Goal: Complete application form: Complete application form

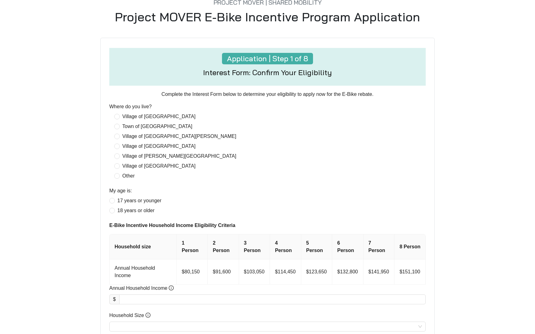
scroll to position [213, 0]
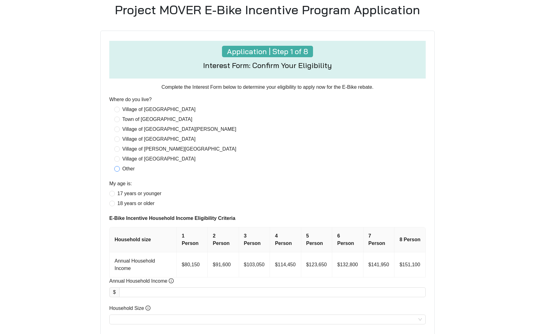
click at [128, 170] on span "Other" at bounding box center [128, 168] width 17 height 7
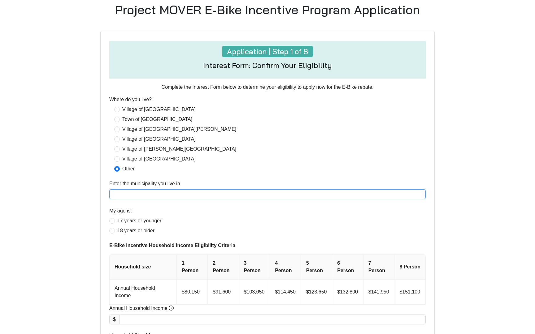
click at [135, 194] on input "Enter the municipality you live in" at bounding box center [267, 194] width 316 height 10
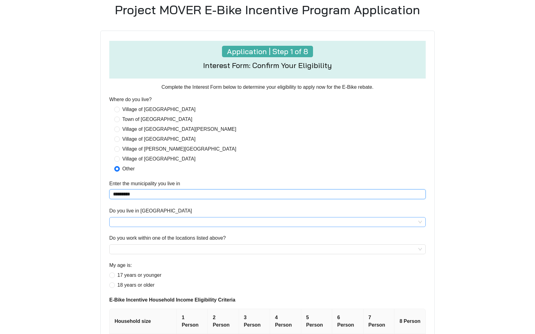
type input "*********"
click at [131, 219] on input "Do you live in [GEOGRAPHIC_DATA]" at bounding box center [267, 222] width 309 height 9
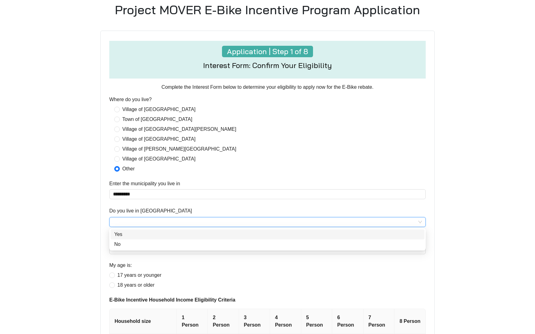
click at [126, 236] on div "Yes" at bounding box center [267, 234] width 306 height 7
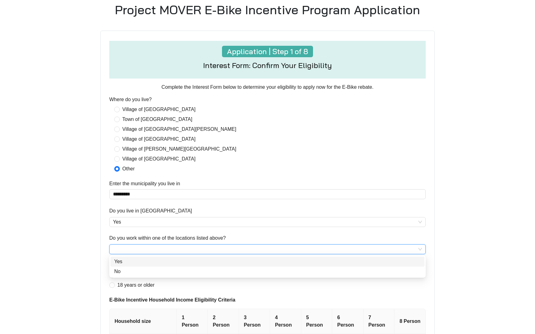
click at [130, 247] on input "Do you work within one of the locations listed above?" at bounding box center [267, 249] width 309 height 9
click at [128, 268] on div "No" at bounding box center [267, 271] width 306 height 7
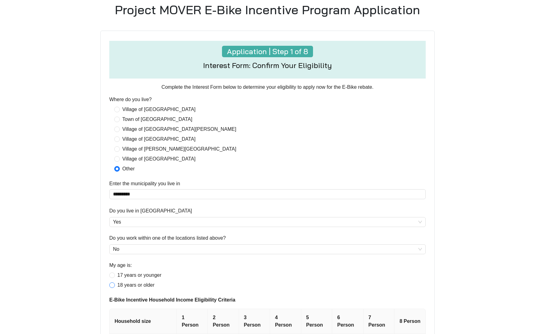
click at [117, 286] on span "18 years or older" at bounding box center [136, 285] width 42 height 7
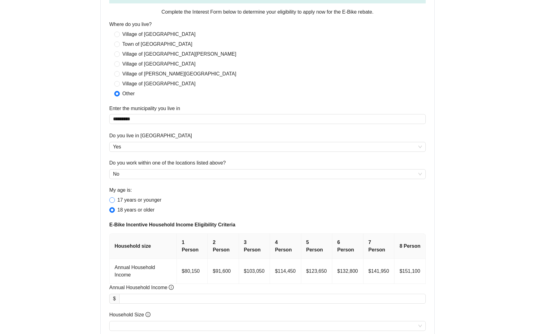
scroll to position [323, 0]
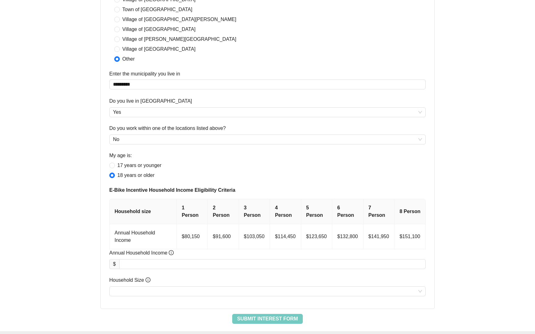
click at [317, 214] on th "5 Person" at bounding box center [316, 211] width 31 height 25
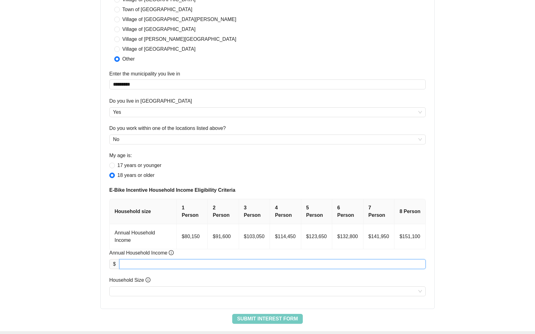
click at [244, 263] on input "Annual Household Income" at bounding box center [272, 264] width 306 height 9
click at [230, 296] on div at bounding box center [267, 292] width 316 height 10
type input "*********"
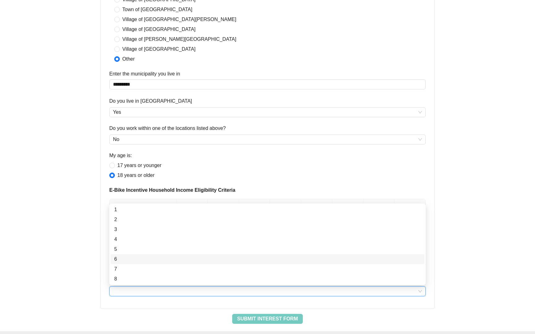
click at [226, 258] on div "6" at bounding box center [267, 259] width 306 height 7
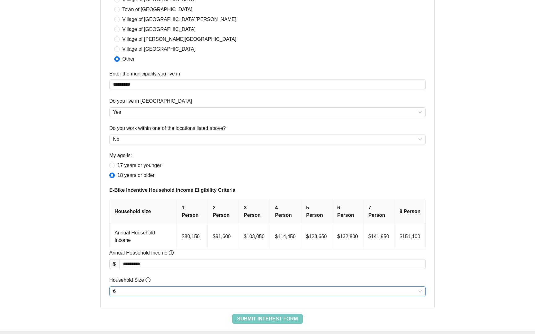
click at [214, 287] on span "6" at bounding box center [267, 291] width 309 height 9
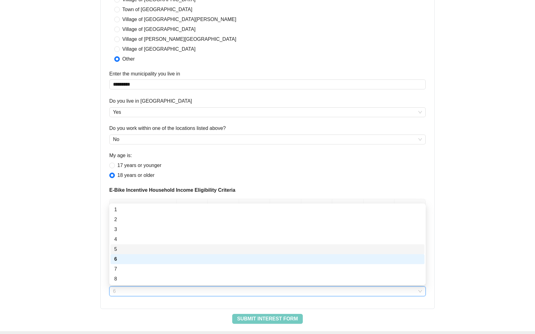
click at [218, 252] on div "5" at bounding box center [267, 249] width 306 height 7
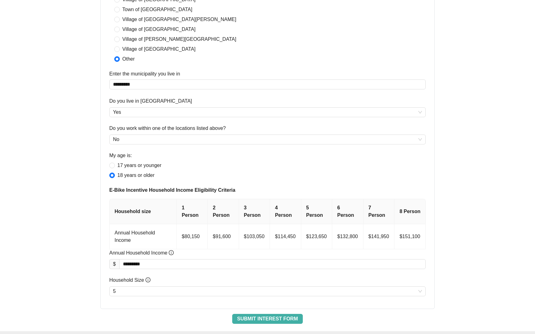
click at [243, 317] on span "Submit Interest Form" at bounding box center [267, 318] width 61 height 7
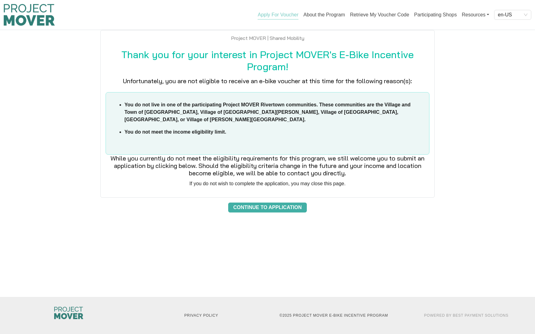
click at [248, 204] on span "Continue to Application" at bounding box center [267, 207] width 68 height 7
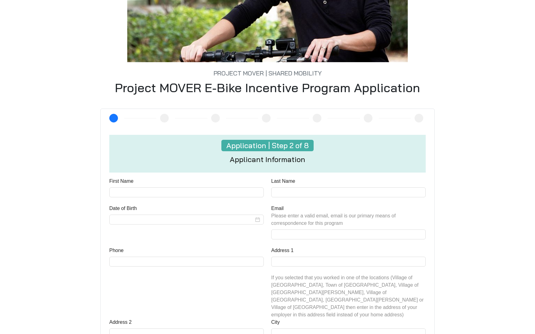
scroll to position [166, 0]
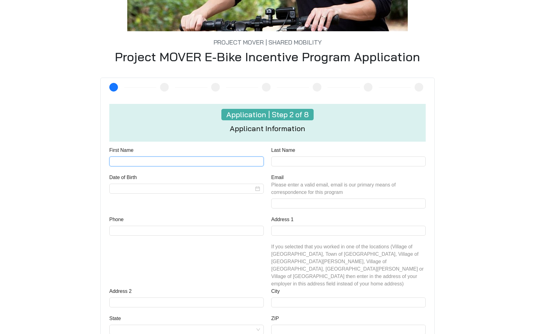
click at [181, 160] on input "First Name" at bounding box center [186, 162] width 154 height 10
type input "****"
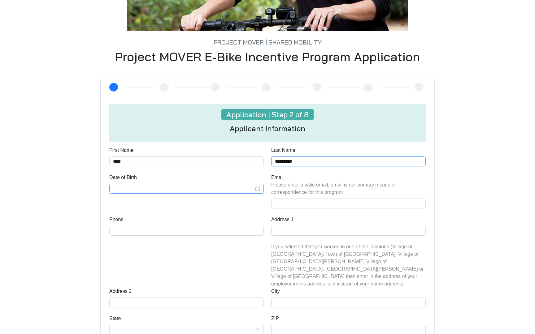
type input "*********"
click at [157, 189] on input "Date of Birth" at bounding box center [183, 188] width 141 height 7
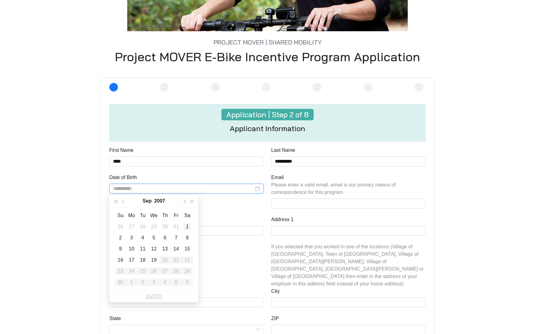
click at [188, 226] on div "1" at bounding box center [186, 226] width 7 height 7
type input "**********"
click at [225, 223] on div "Phone" at bounding box center [186, 221] width 154 height 10
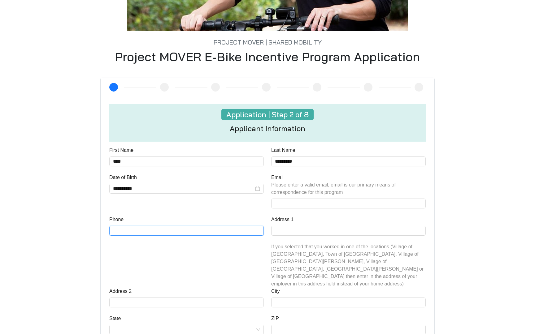
click at [196, 232] on input "Phone" at bounding box center [186, 231] width 154 height 10
type input "**********"
click at [175, 288] on div "Address 2" at bounding box center [186, 293] width 154 height 10
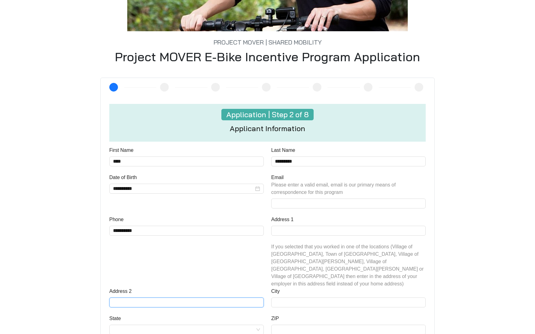
click at [173, 298] on input "Address 2" at bounding box center [186, 303] width 154 height 10
type input "**********"
click at [168, 325] on input "State" at bounding box center [186, 329] width 147 height 9
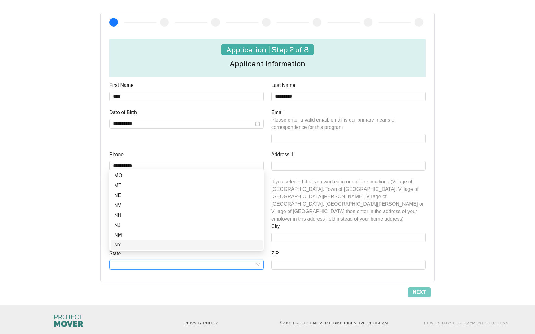
scroll to position [248, 0]
click at [164, 240] on div "NY" at bounding box center [186, 245] width 152 height 10
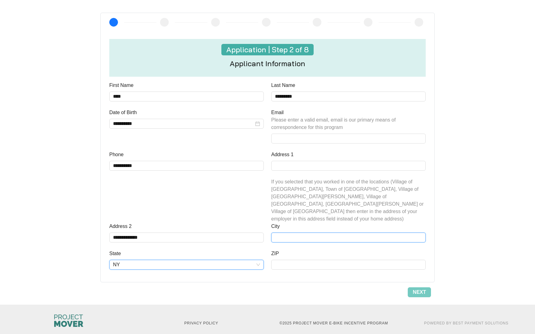
click at [287, 234] on input "City" at bounding box center [348, 238] width 154 height 10
type input "*********"
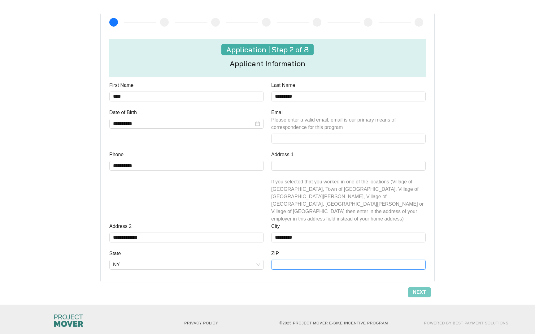
click at [291, 260] on input "ZIP" at bounding box center [348, 265] width 154 height 10
type input "*****"
click at [421, 289] on span "Next" at bounding box center [418, 292] width 13 height 7
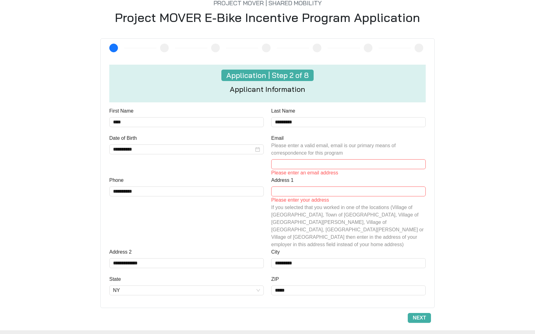
scroll to position [202, 0]
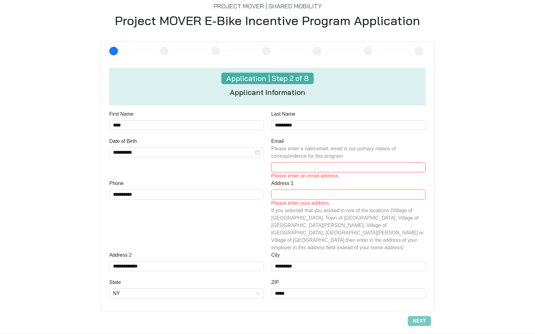
click at [336, 164] on input "Email Please enter a valid email, email is our primary means of correspondence …" at bounding box center [348, 167] width 154 height 10
type input "**********"
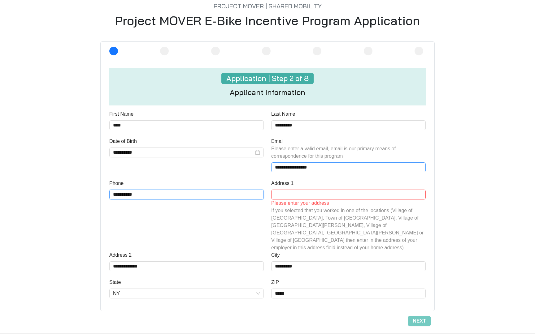
type input "*"
type input "**********"
click at [354, 194] on input "Address 1" at bounding box center [348, 195] width 154 height 10
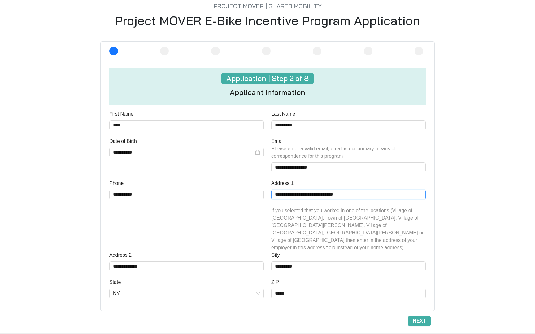
type input "**********"
click at [422, 317] on span "Next" at bounding box center [418, 320] width 13 height 7
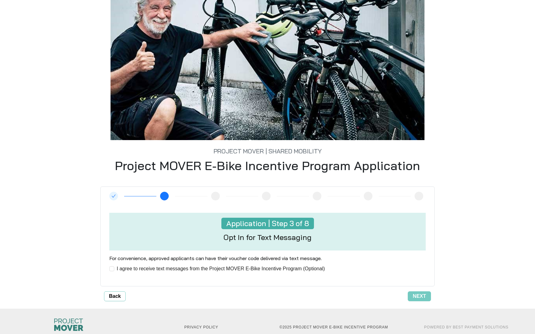
scroll to position [69, 0]
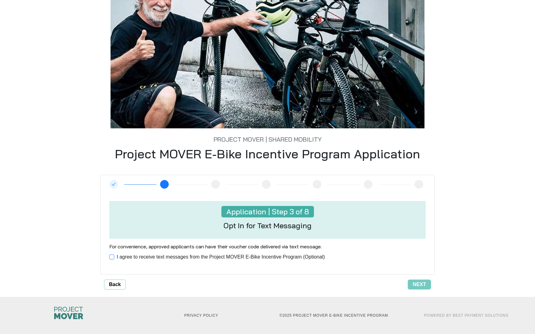
click at [114, 260] on label "I agree to receive text messages from the Project MOVER E-Bike Incentive Progra…" at bounding box center [218, 256] width 218 height 7
click at [415, 283] on span "Next" at bounding box center [418, 284] width 13 height 7
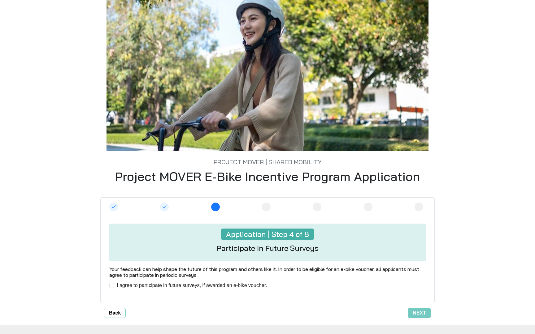
scroll to position [75, 0]
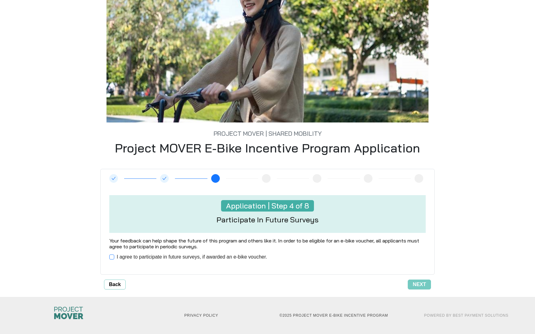
click at [200, 254] on span "I agree to participate in future surveys, if awarded an e-bike voucher." at bounding box center [191, 256] width 155 height 7
click at [404, 283] on div "Next" at bounding box center [278, 285] width 305 height 10
click at [410, 283] on button "Next" at bounding box center [419, 285] width 23 height 10
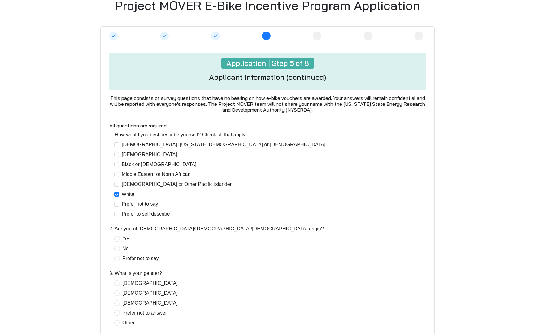
scroll to position [53, 0]
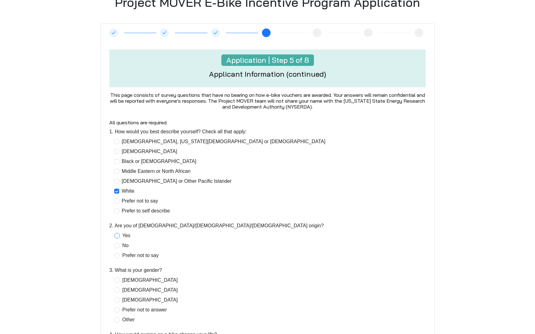
click at [123, 236] on span "Yes" at bounding box center [126, 235] width 13 height 7
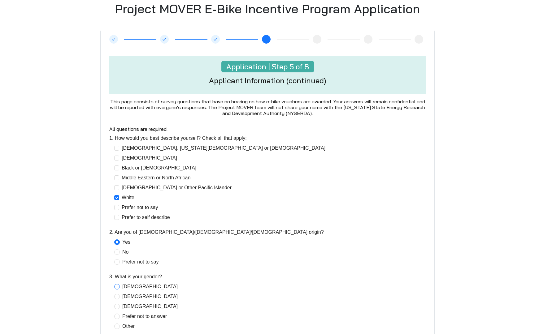
click at [122, 286] on span "[DEMOGRAPHIC_DATA]" at bounding box center [150, 286] width 60 height 7
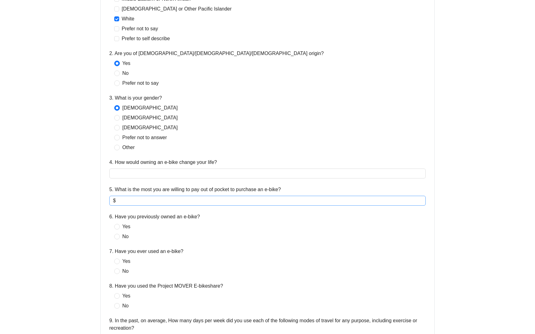
scroll to position [227, 0]
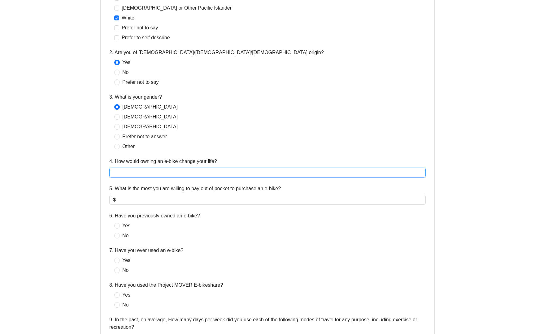
click at [174, 177] on input "4. How would owning an e-bike change your life?" at bounding box center [267, 173] width 316 height 10
type input "*"
type input "**********"
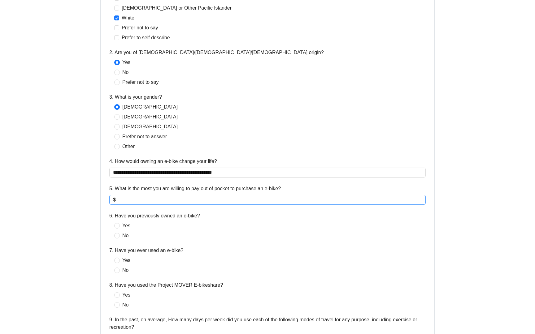
click at [154, 203] on input "5. What is the most you are willing to pay out of pocket to purchase an e-bike?" at bounding box center [269, 199] width 305 height 7
type input "***"
click at [124, 227] on span "Yes" at bounding box center [126, 225] width 13 height 7
click at [122, 240] on div "**********" at bounding box center [268, 274] width 324 height 657
click at [122, 235] on span "No" at bounding box center [125, 235] width 11 height 7
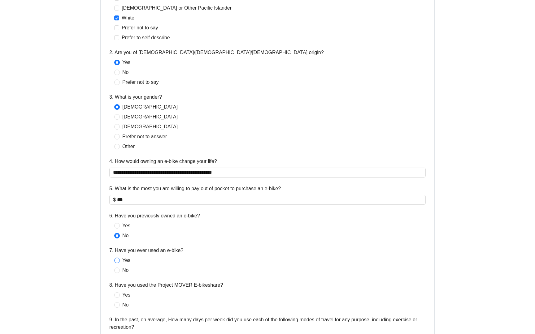
click at [120, 260] on span "Yes" at bounding box center [126, 260] width 13 height 7
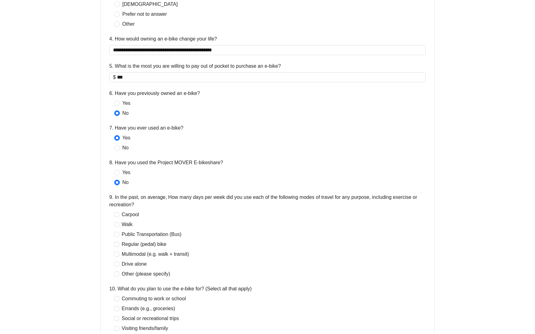
scroll to position [351, 0]
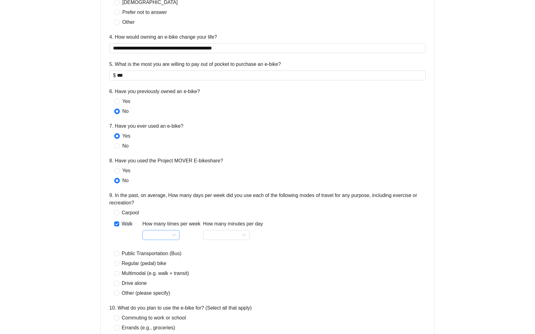
click at [163, 236] on input "How many times per week" at bounding box center [161, 235] width 30 height 9
click at [123, 225] on span "Walk" at bounding box center [127, 223] width 16 height 7
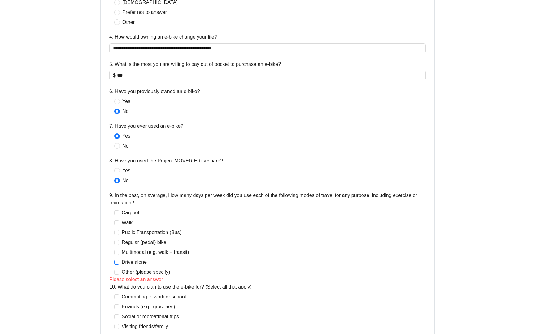
click at [120, 261] on span "Drive alone" at bounding box center [134, 262] width 30 height 7
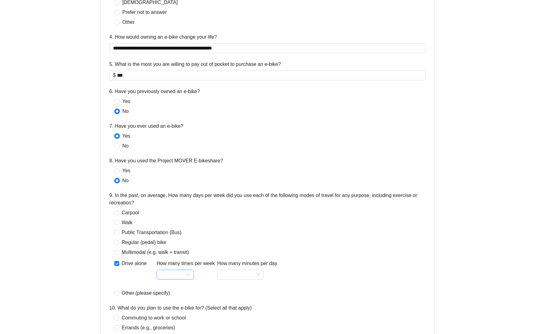
click at [173, 275] on input "How many times per week" at bounding box center [175, 274] width 30 height 9
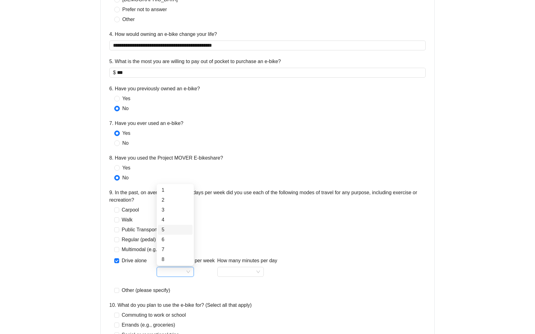
click at [177, 229] on div "5" at bounding box center [175, 229] width 27 height 7
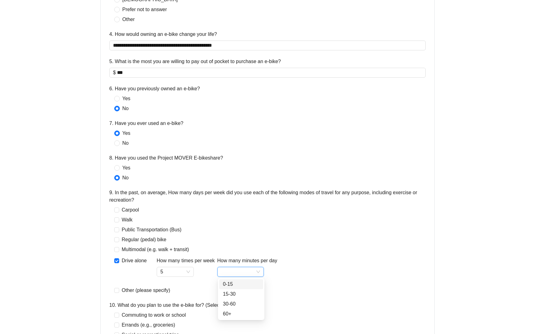
click at [233, 271] on input "How many minutes per day" at bounding box center [240, 271] width 39 height 9
click at [235, 302] on div "30-60" at bounding box center [241, 303] width 37 height 7
click at [114, 282] on div "Carpool Walk Public Transportation (Bus) Regular (pedal) bike Multimodal (e.g. …" at bounding box center [193, 250] width 168 height 88
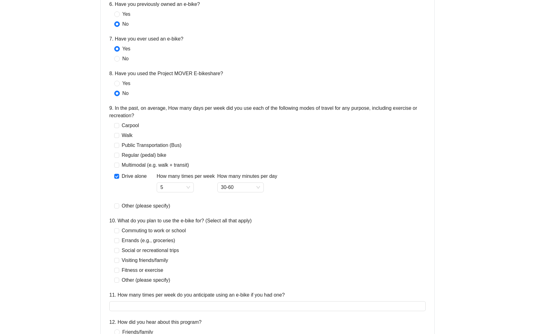
scroll to position [459, 0]
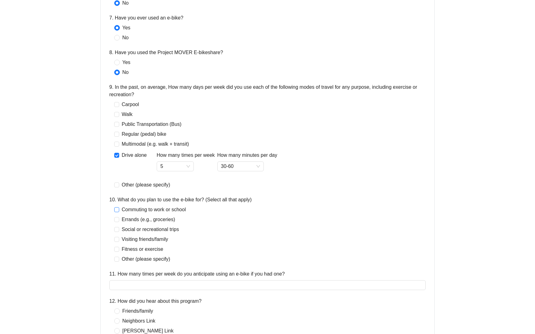
click at [121, 210] on span "Commuting to work or school" at bounding box center [153, 209] width 69 height 7
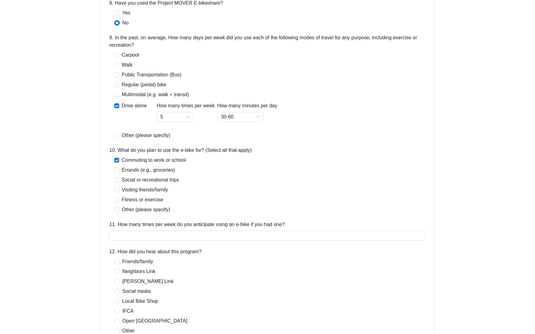
scroll to position [520, 0]
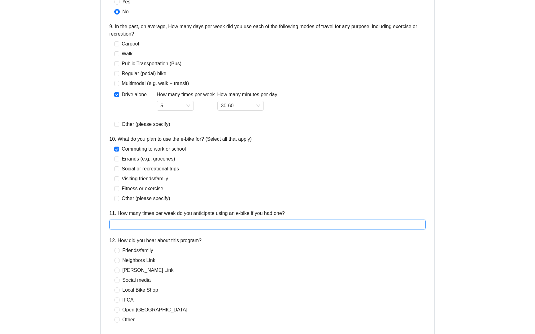
click at [130, 227] on input "11. How many times per week do you anticipate using an e-bike if you had one?" at bounding box center [267, 225] width 316 height 10
type input "**"
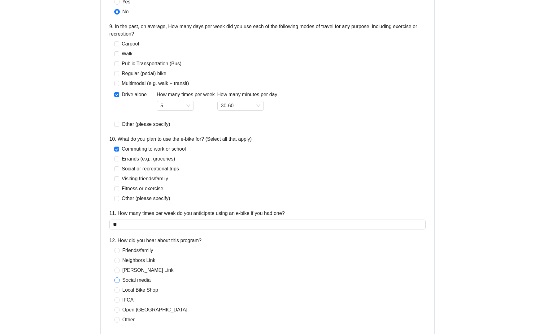
click at [121, 282] on span "Social media" at bounding box center [136, 280] width 33 height 7
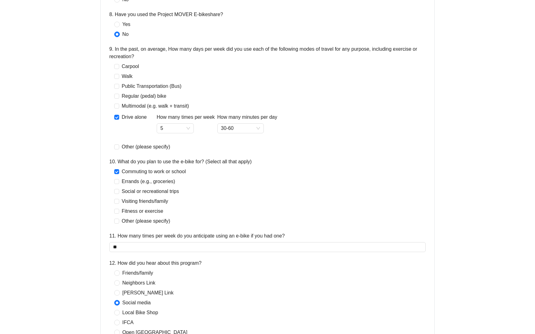
scroll to position [581, 0]
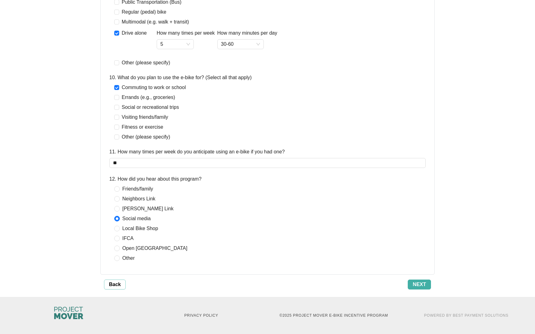
click at [420, 287] on span "Next" at bounding box center [418, 284] width 13 height 7
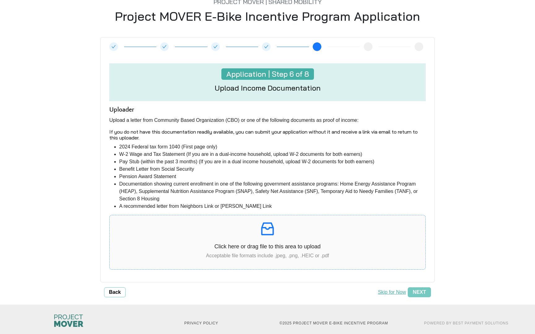
scroll to position [47, 0]
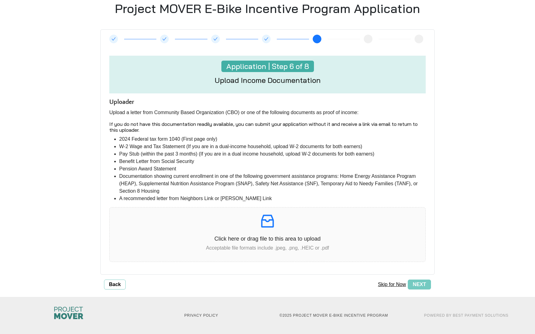
click at [390, 283] on button "Skip for Now" at bounding box center [392, 285] width 32 height 10
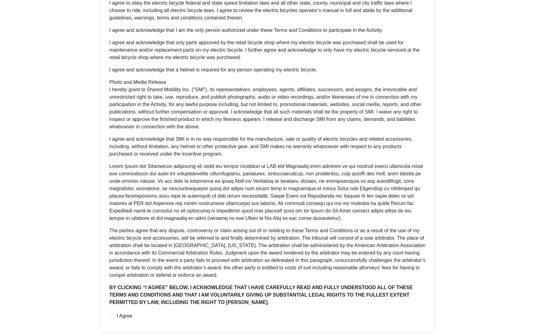
scroll to position [341, 0]
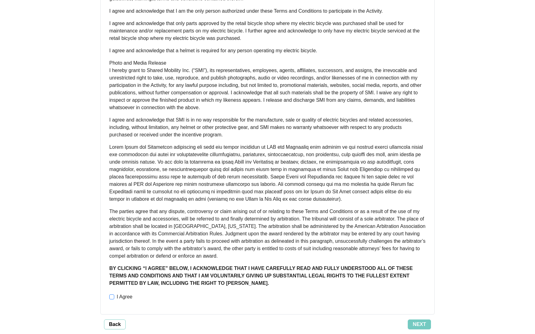
click at [121, 293] on span "I Agree" at bounding box center [124, 296] width 21 height 7
click at [421, 321] on span "Next" at bounding box center [418, 324] width 13 height 7
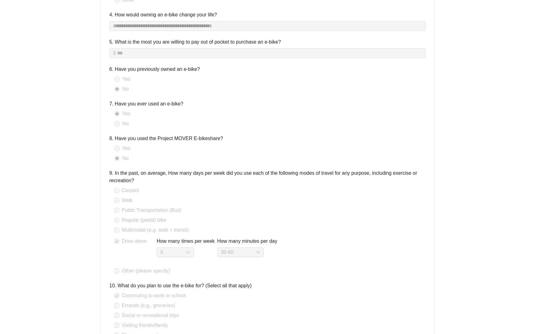
scroll to position [1204, 0]
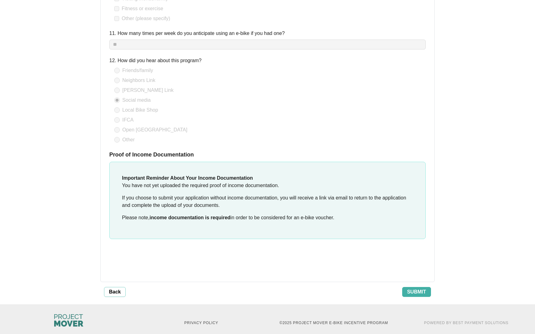
click at [412, 288] on span "Submit" at bounding box center [416, 291] width 19 height 7
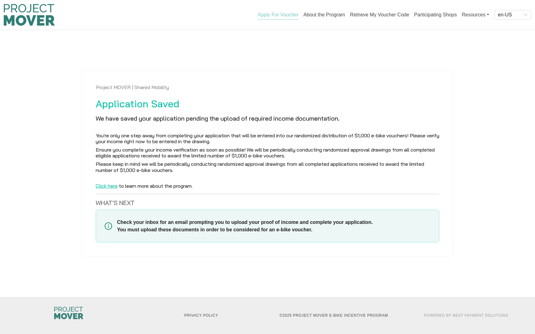
scroll to position [0, 0]
